Goal: Task Accomplishment & Management: Complete application form

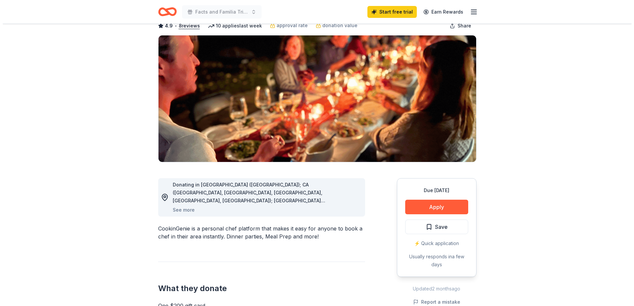
scroll to position [40, 0]
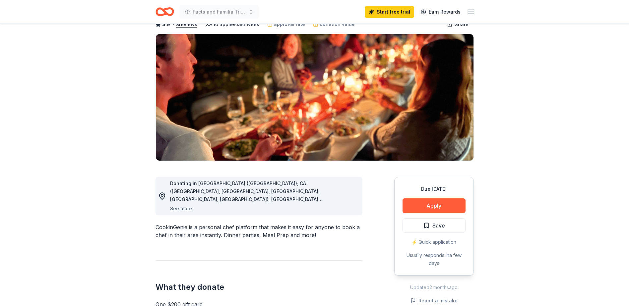
click at [186, 208] on button "See more" at bounding box center [181, 209] width 22 height 8
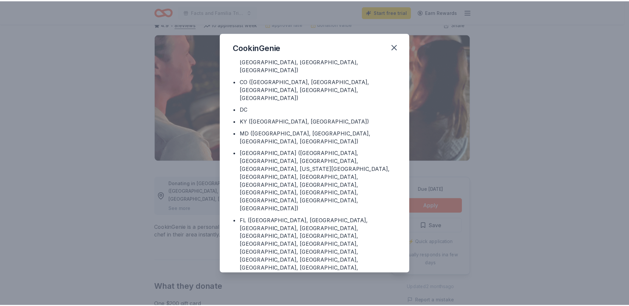
scroll to position [0, 0]
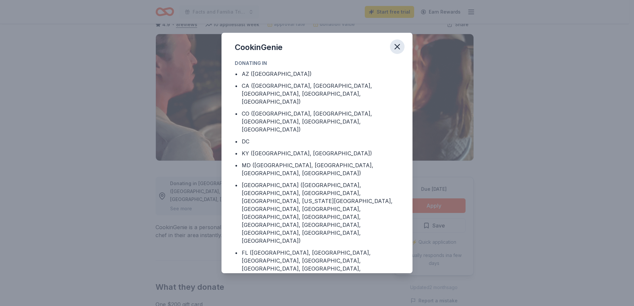
click at [400, 46] on icon "button" at bounding box center [396, 46] width 9 height 9
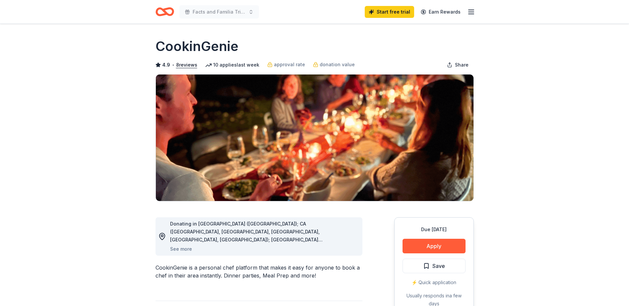
click at [473, 14] on line "button" at bounding box center [470, 14] width 5 height 0
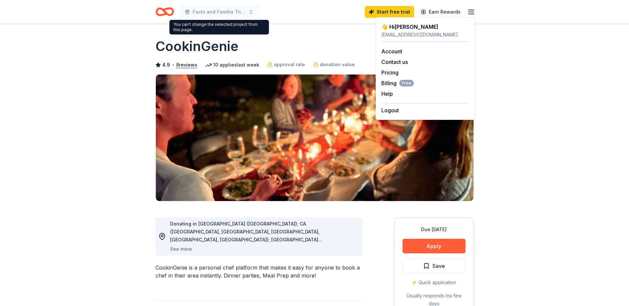
click at [169, 13] on icon "Home" at bounding box center [164, 12] width 19 height 16
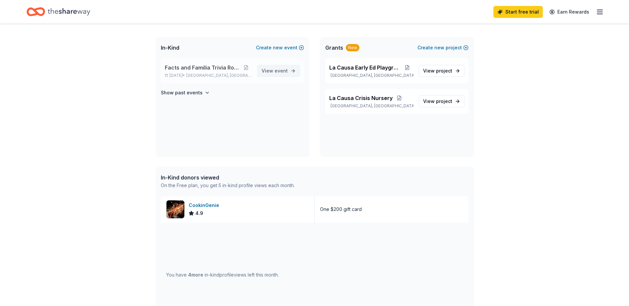
scroll to position [41, 0]
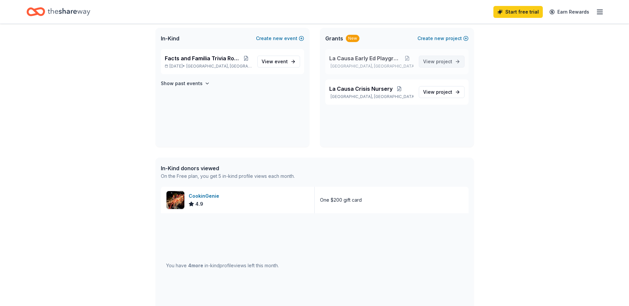
click at [449, 59] on span "project" at bounding box center [444, 62] width 16 height 6
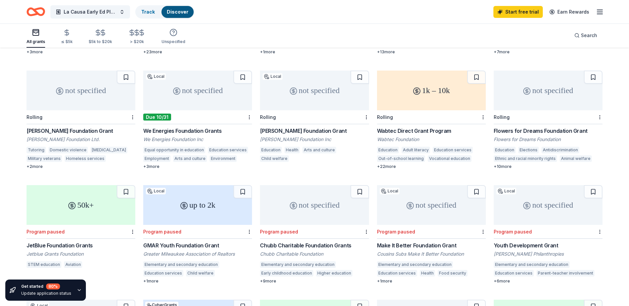
scroll to position [164, 0]
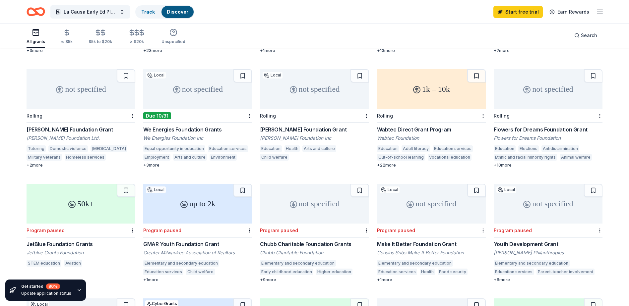
click at [293, 126] on div "Reiman Foundation Grant" at bounding box center [314, 130] width 109 height 8
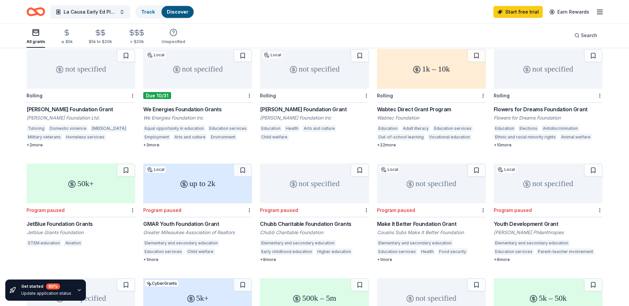
scroll to position [185, 0]
click at [515, 105] on div "Flowers for Dreams Foundation Grant" at bounding box center [548, 109] width 109 height 8
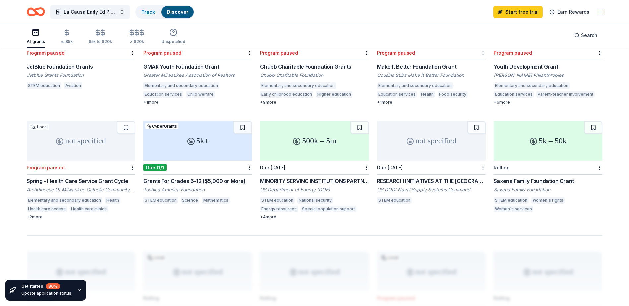
scroll to position [341, 0]
click at [324, 144] on div "500k – 5m" at bounding box center [314, 141] width 109 height 40
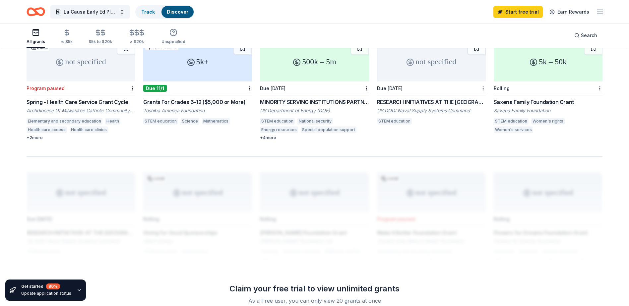
scroll to position [421, 0]
click at [189, 98] on div "Grants For Grades 6-12 ($5,000 or More)" at bounding box center [197, 102] width 109 height 8
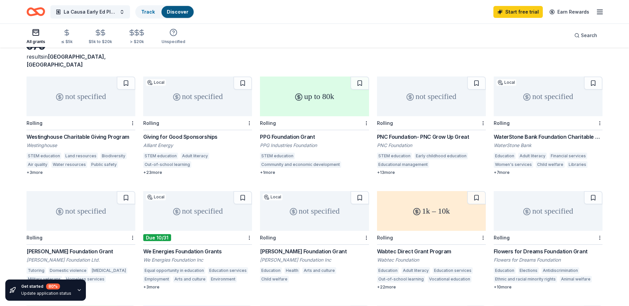
scroll to position [40, 0]
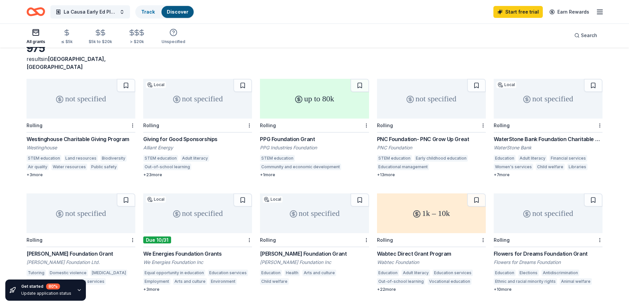
click at [309, 119] on div "Rolling" at bounding box center [314, 126] width 109 height 14
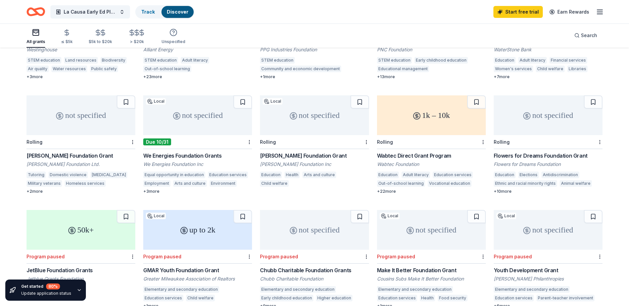
scroll to position [138, 0]
click at [89, 127] on div "not specified" at bounding box center [81, 116] width 109 height 40
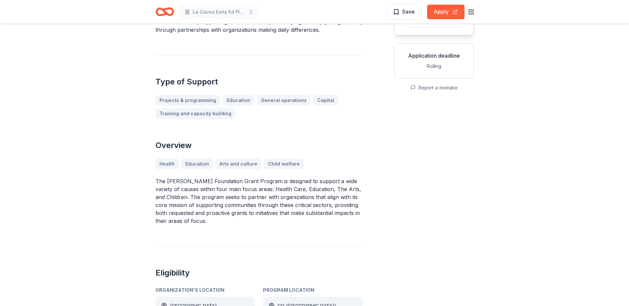
scroll to position [99, 0]
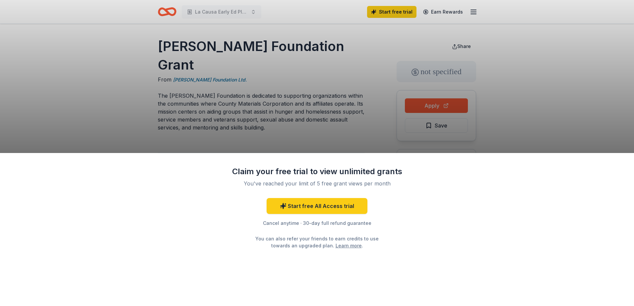
click at [338, 245] on link "Learn more" at bounding box center [348, 245] width 26 height 7
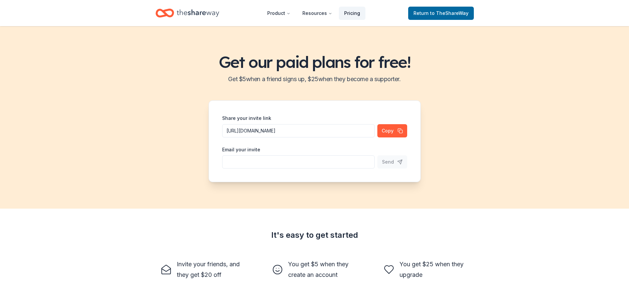
click at [352, 12] on link "Pricing" at bounding box center [352, 13] width 27 height 13
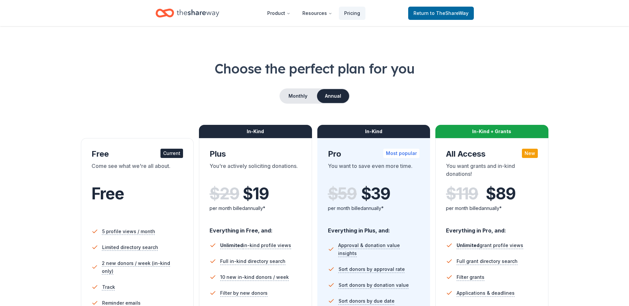
scroll to position [2, 0]
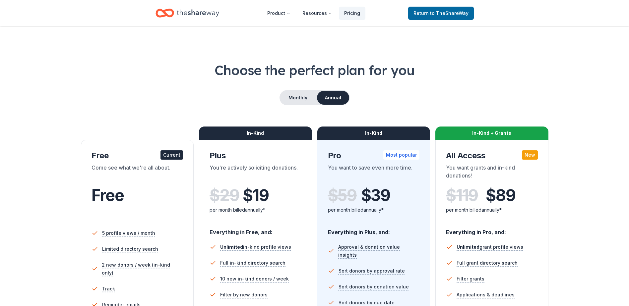
click at [197, 15] on icon "Home" at bounding box center [198, 12] width 42 height 7
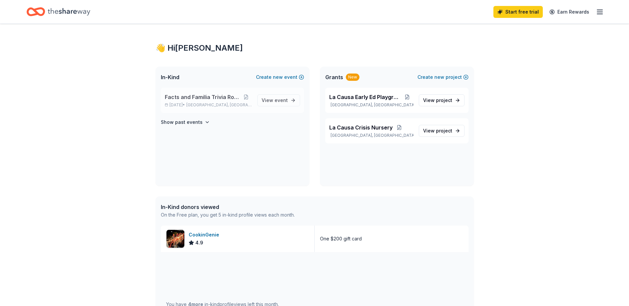
click at [222, 103] on span "Milwaukee, WI" at bounding box center [218, 104] width 65 height 5
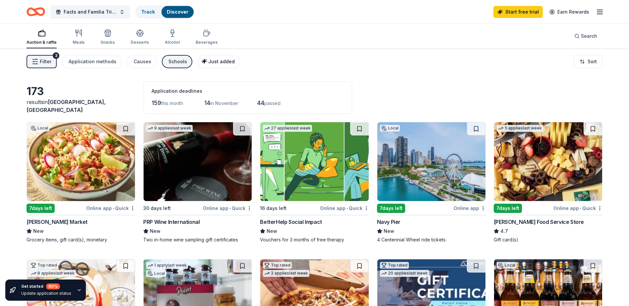
click at [209, 62] on span "Just added" at bounding box center [221, 62] width 27 height 6
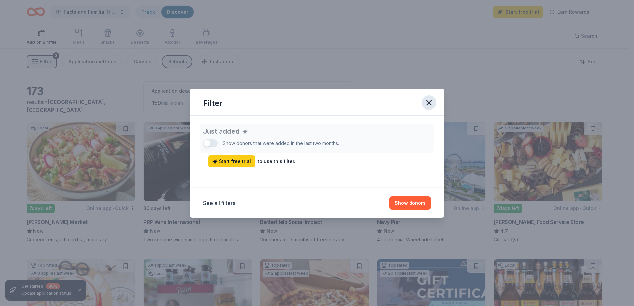
click at [430, 100] on icon "button" at bounding box center [428, 102] width 9 height 9
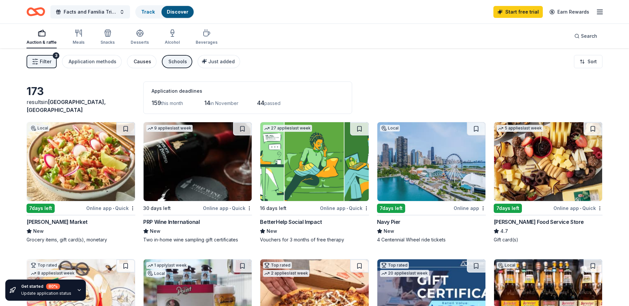
click at [137, 59] on div "Causes" at bounding box center [143, 62] width 18 height 8
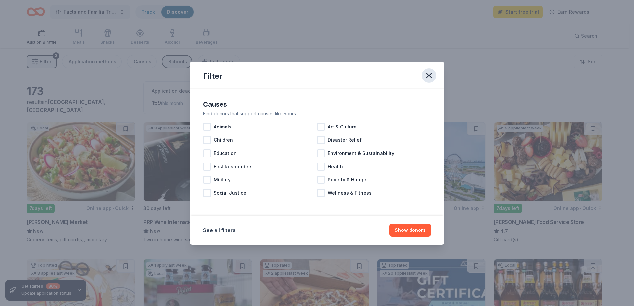
click at [433, 75] on icon "button" at bounding box center [428, 75] width 9 height 9
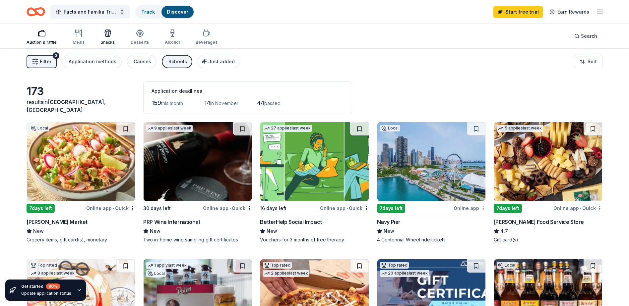
click at [102, 32] on div "button" at bounding box center [107, 33] width 14 height 8
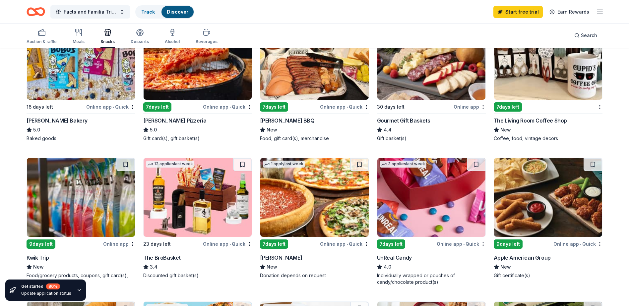
scroll to position [247, 0]
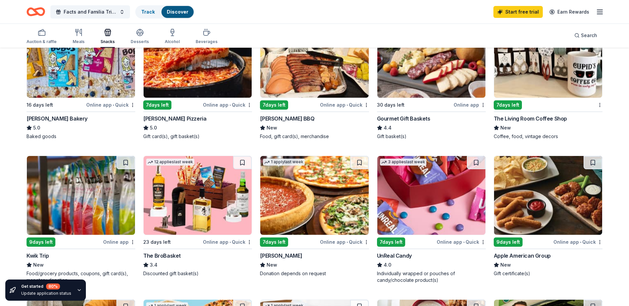
click at [400, 253] on div "UnReal Candy" at bounding box center [394, 256] width 35 height 8
click at [191, 108] on div "7 days left" at bounding box center [172, 105] width 58 height 8
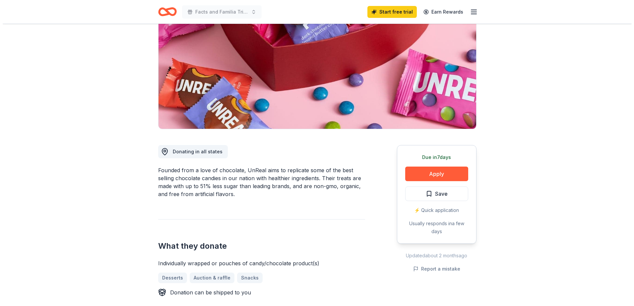
scroll to position [74, 0]
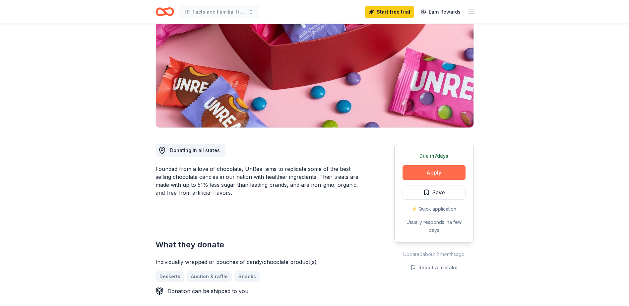
click at [427, 171] on button "Apply" at bounding box center [433, 172] width 63 height 15
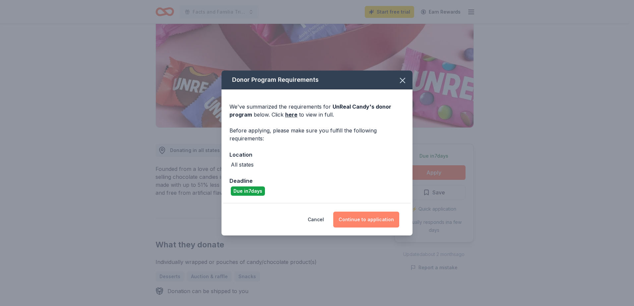
click at [354, 221] on button "Continue to application" at bounding box center [366, 220] width 66 height 16
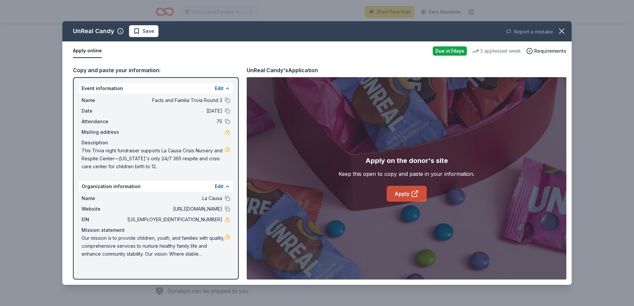
click at [412, 188] on link "Apply" at bounding box center [407, 194] width 40 height 16
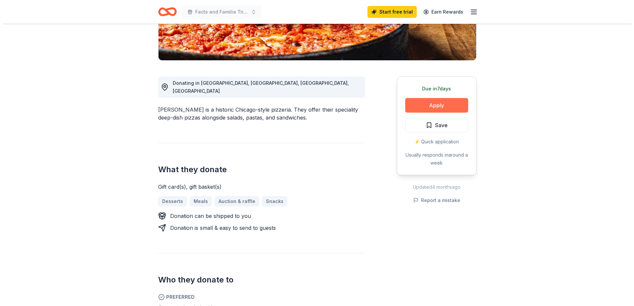
scroll to position [141, 0]
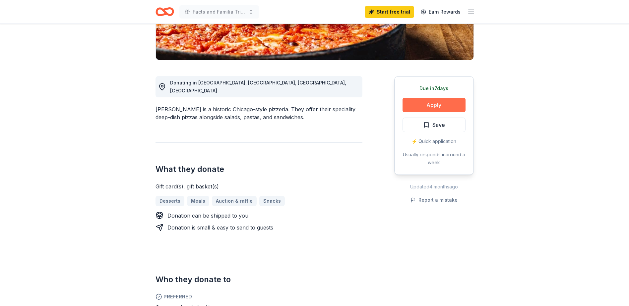
click at [430, 106] on button "Apply" at bounding box center [433, 105] width 63 height 15
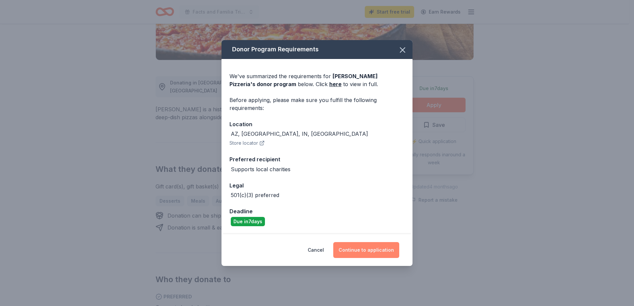
click at [368, 254] on button "Continue to application" at bounding box center [366, 250] width 66 height 16
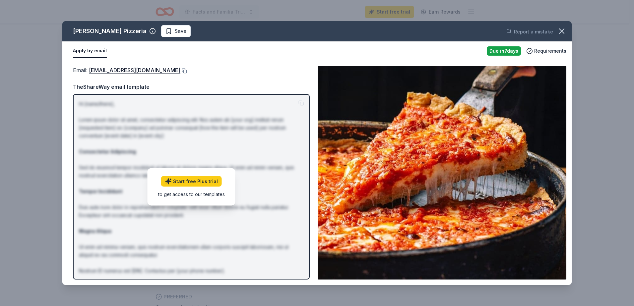
click at [475, 127] on img at bounding box center [442, 173] width 249 height 214
click at [144, 69] on link "[EMAIL_ADDRESS][DOMAIN_NAME]" at bounding box center [134, 70] width 91 height 9
